Goal: Information Seeking & Learning: Learn about a topic

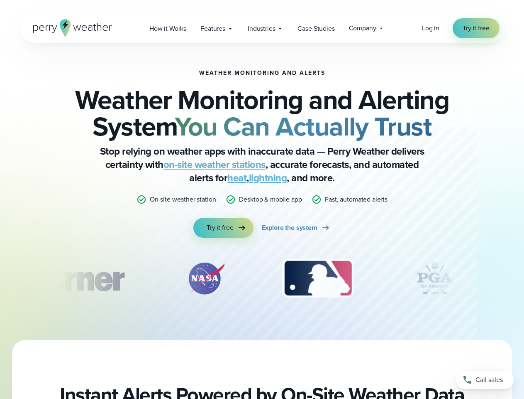
click at [262, 199] on p "Desktop & mobile app" at bounding box center [270, 199] width 63 height 10
click at [262, 28] on span "Industries" at bounding box center [261, 29] width 27 height 10
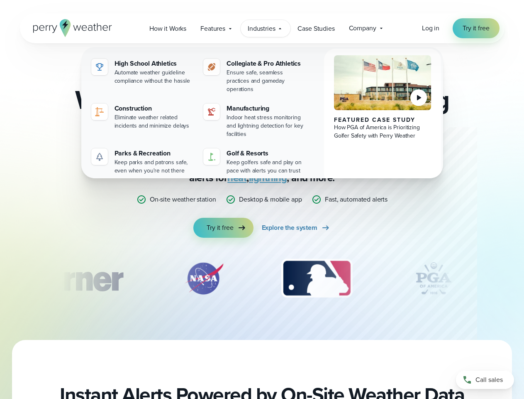
click at [262, 278] on div "slideshow" at bounding box center [262, 278] width 402 height 42
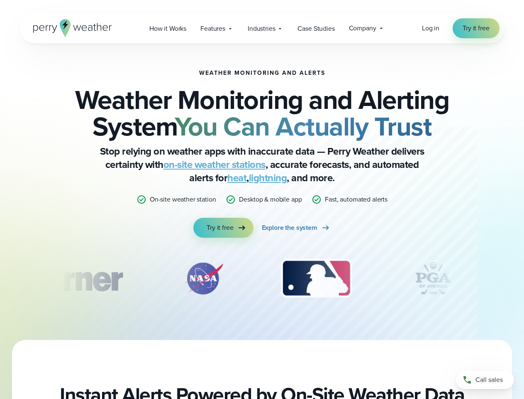
click at [0, 278] on div "Weather Monitoring and Alerts Weather Monitoring and Alerting System You Can Ac…" at bounding box center [262, 191] width 524 height 296
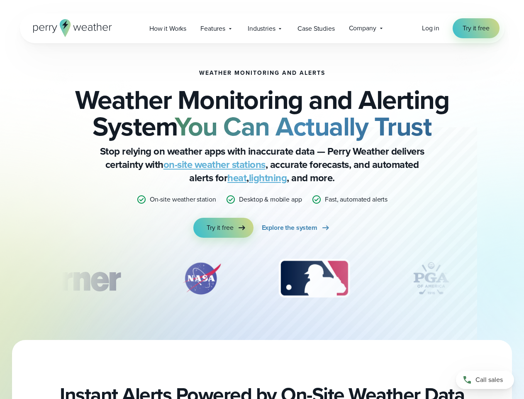
click at [0, 278] on div "Weather Monitoring and Alerts Weather Monitoring and Alerting System You Can Ac…" at bounding box center [262, 191] width 524 height 296
